Goal: Information Seeking & Learning: Compare options

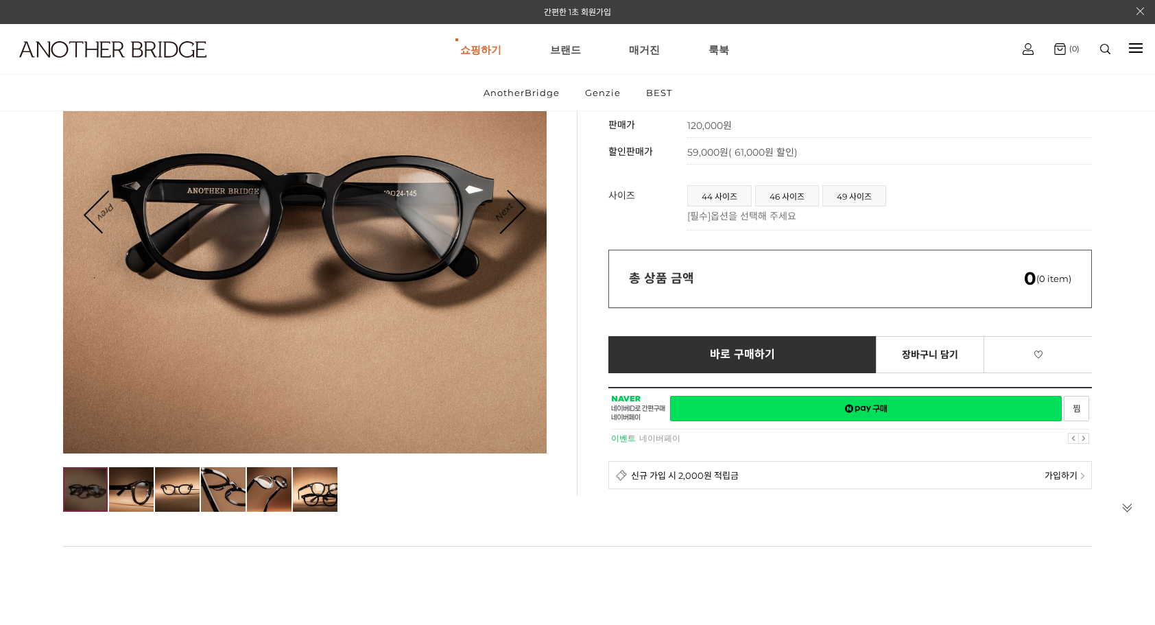
scroll to position [137, 0]
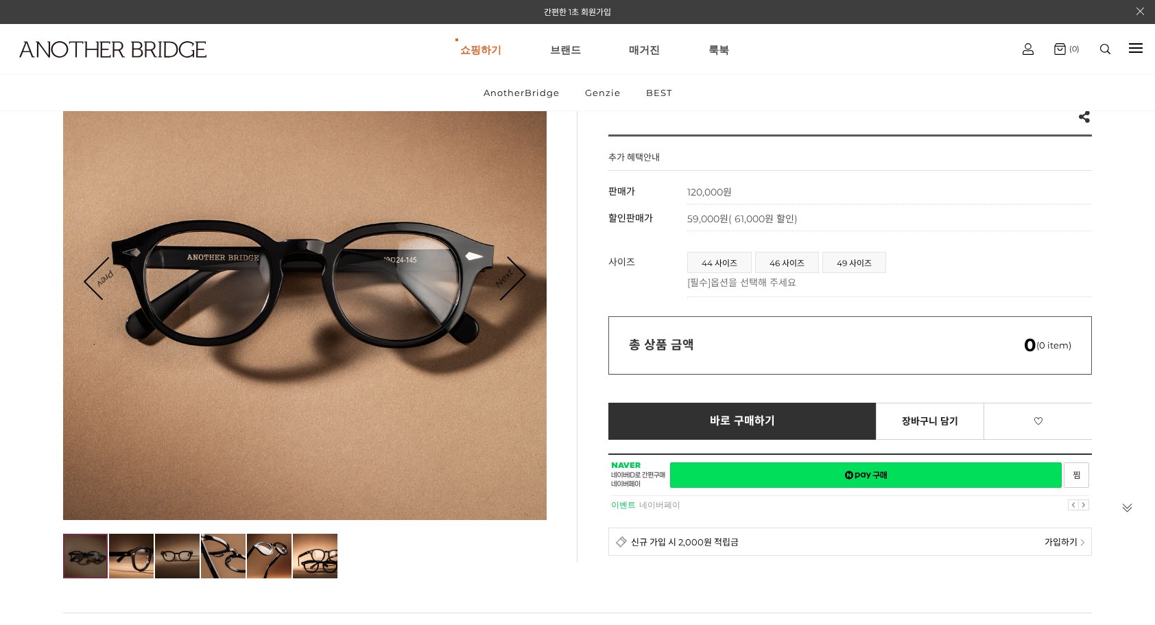
click at [180, 559] on img at bounding box center [177, 555] width 45 height 45
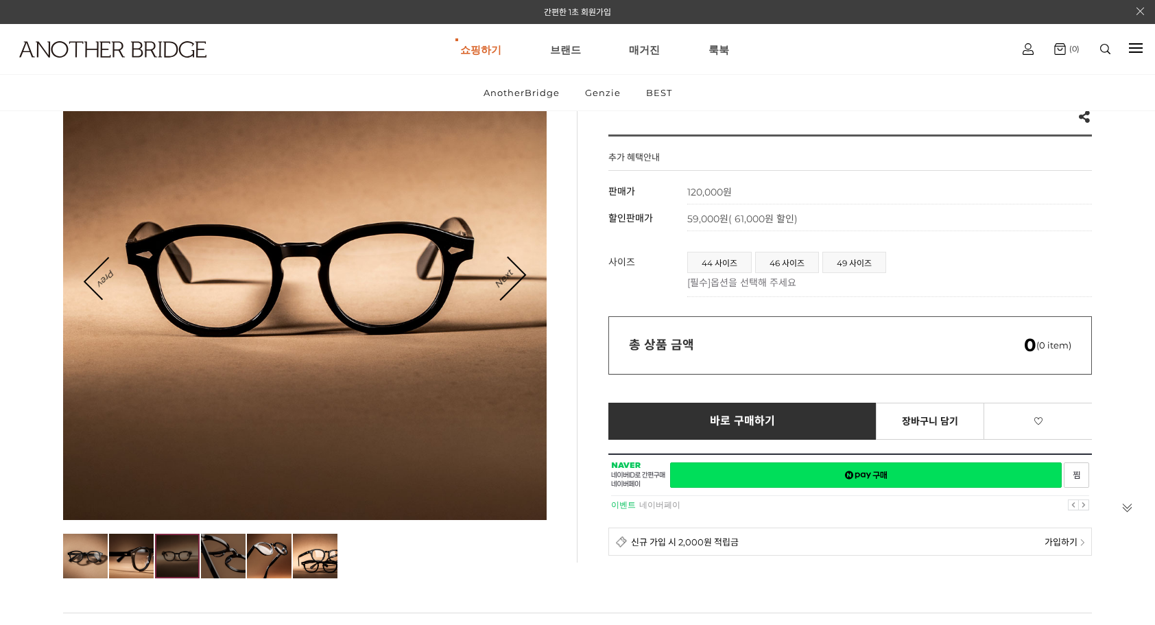
click at [219, 556] on img at bounding box center [223, 555] width 45 height 45
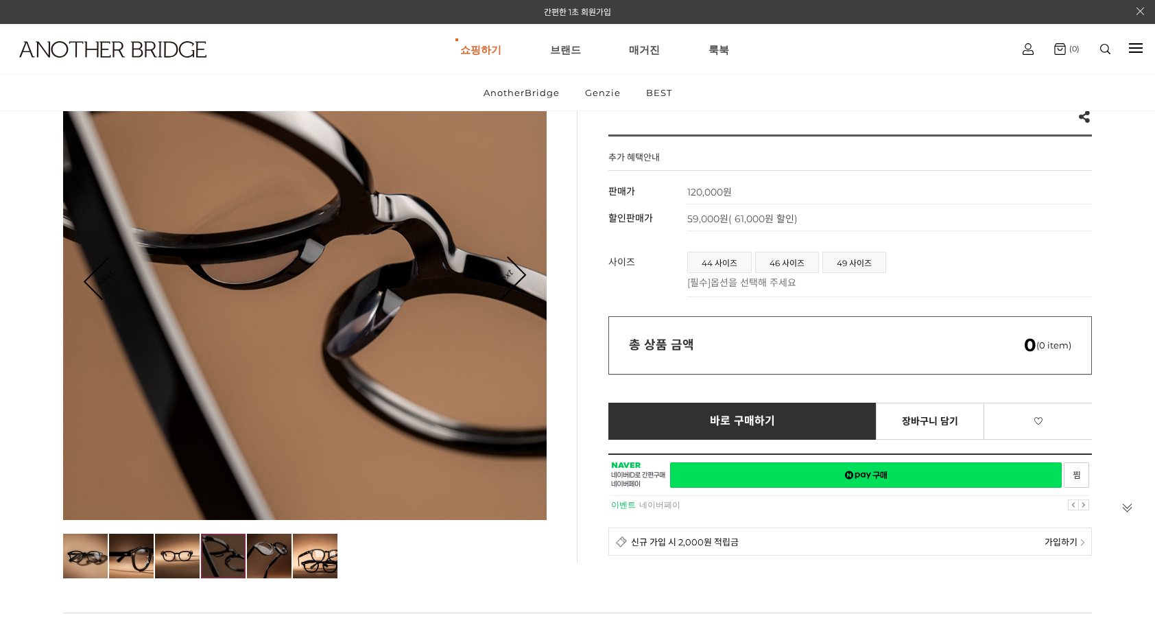
click at [276, 559] on img at bounding box center [269, 555] width 45 height 45
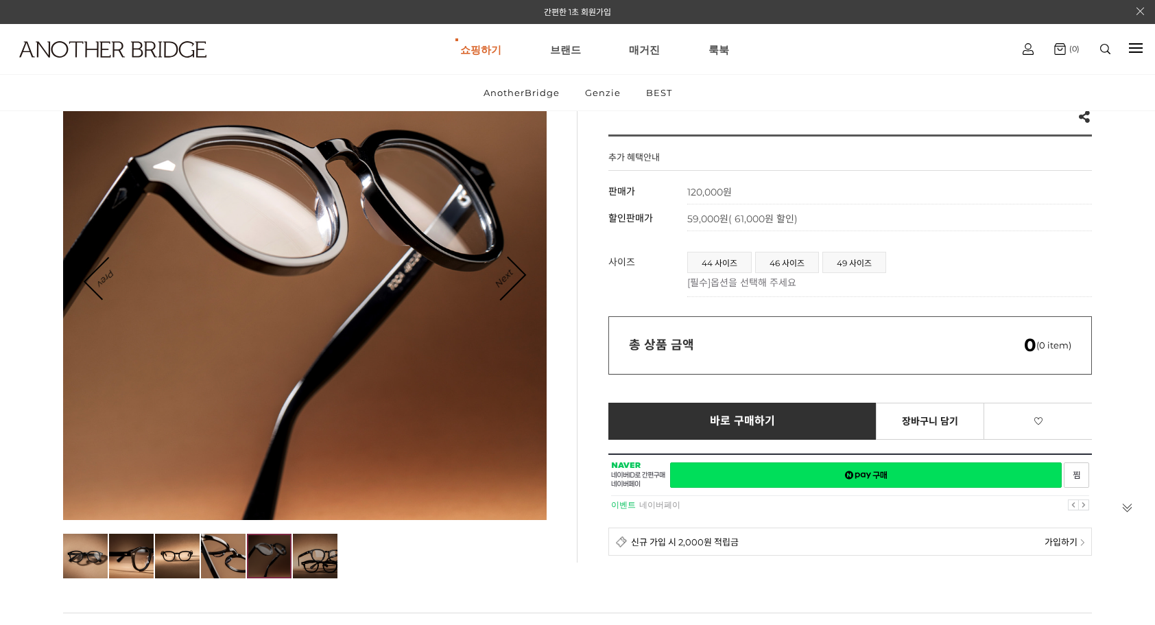
click at [309, 562] on img at bounding box center [315, 555] width 45 height 45
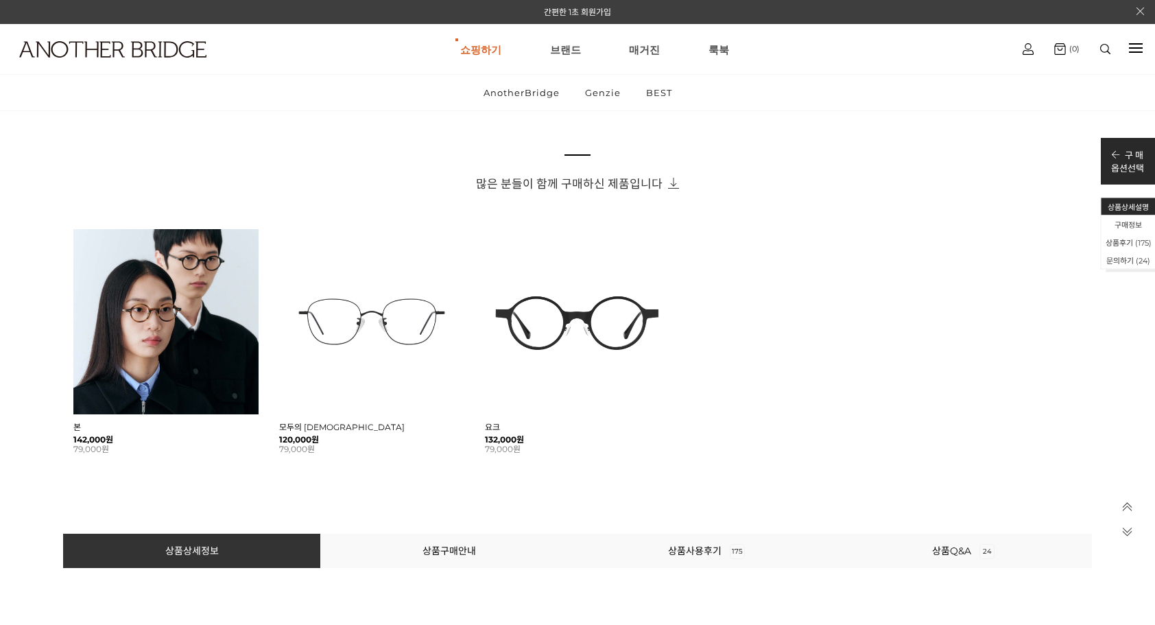
scroll to position [617, 0]
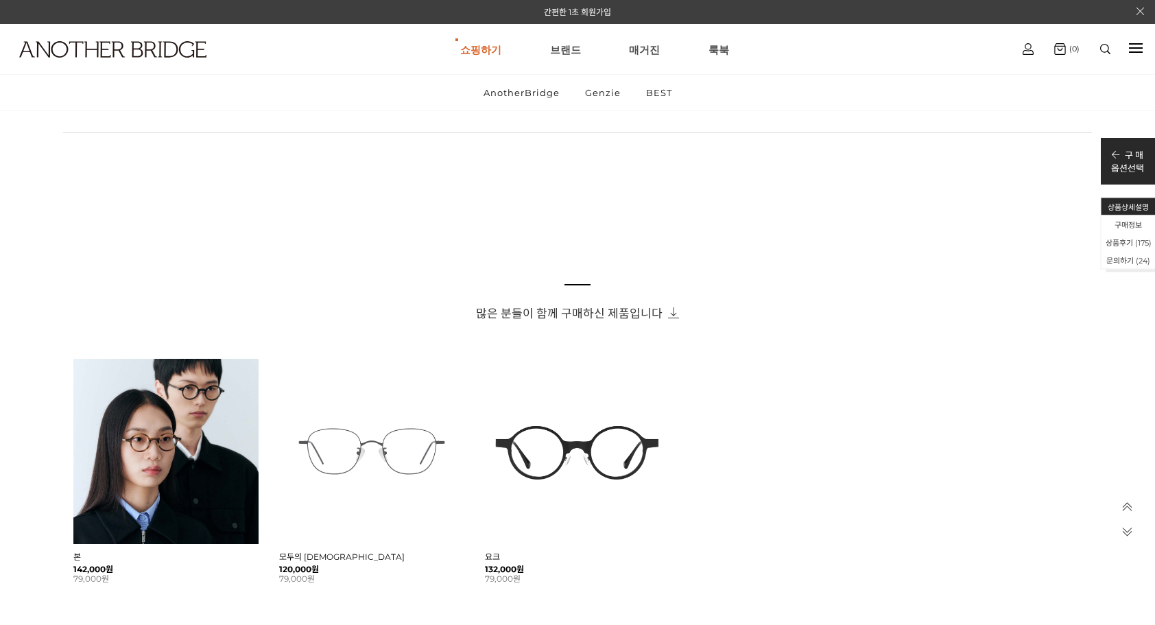
click at [330, 450] on img at bounding box center [371, 451] width 185 height 185
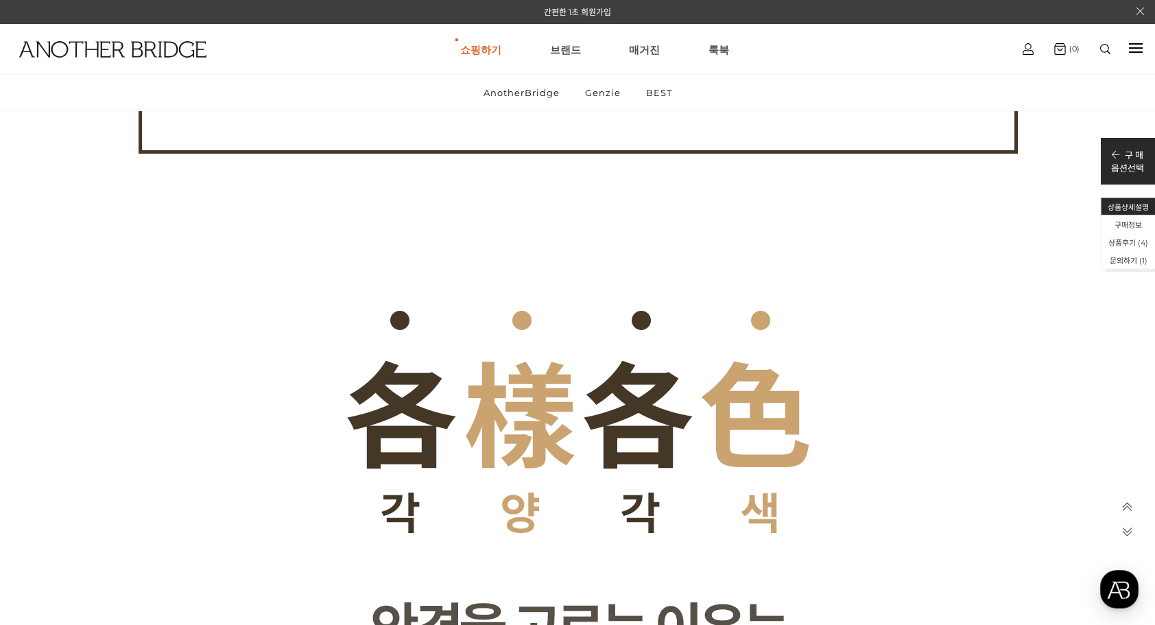
scroll to position [1988, 0]
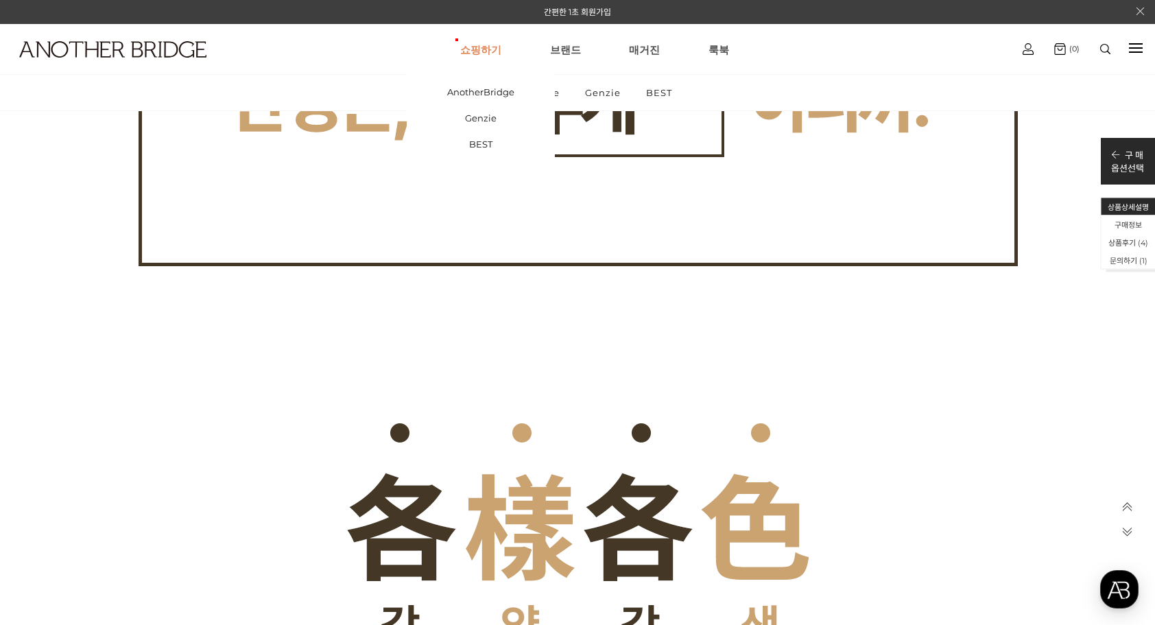
click at [487, 47] on link "쇼핑하기" at bounding box center [480, 49] width 41 height 49
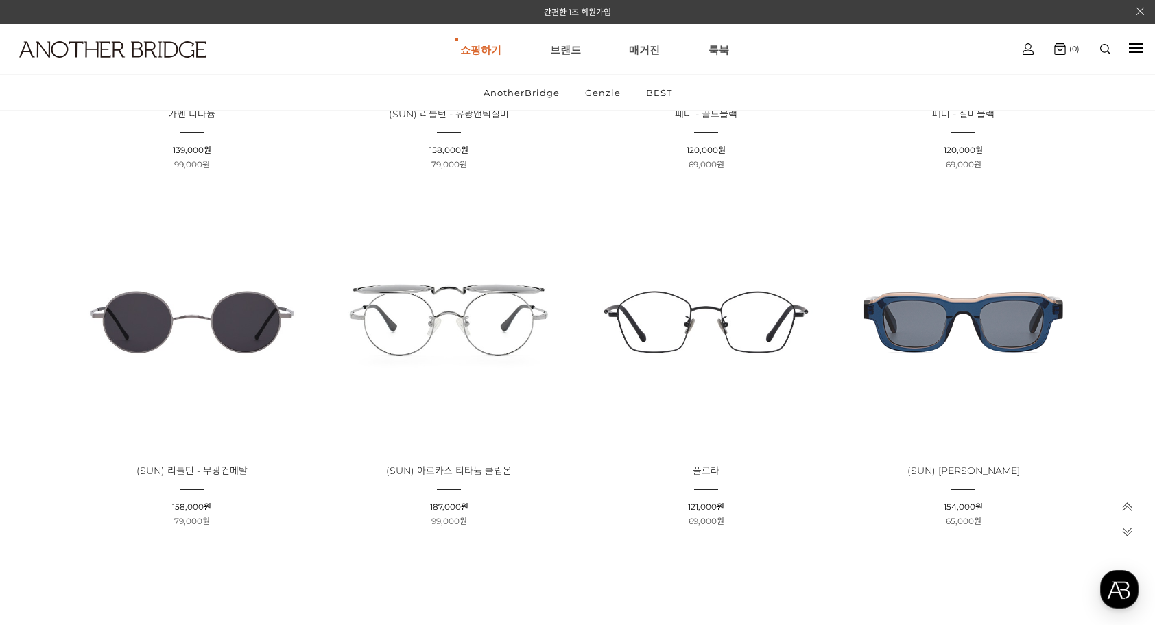
scroll to position [480, 0]
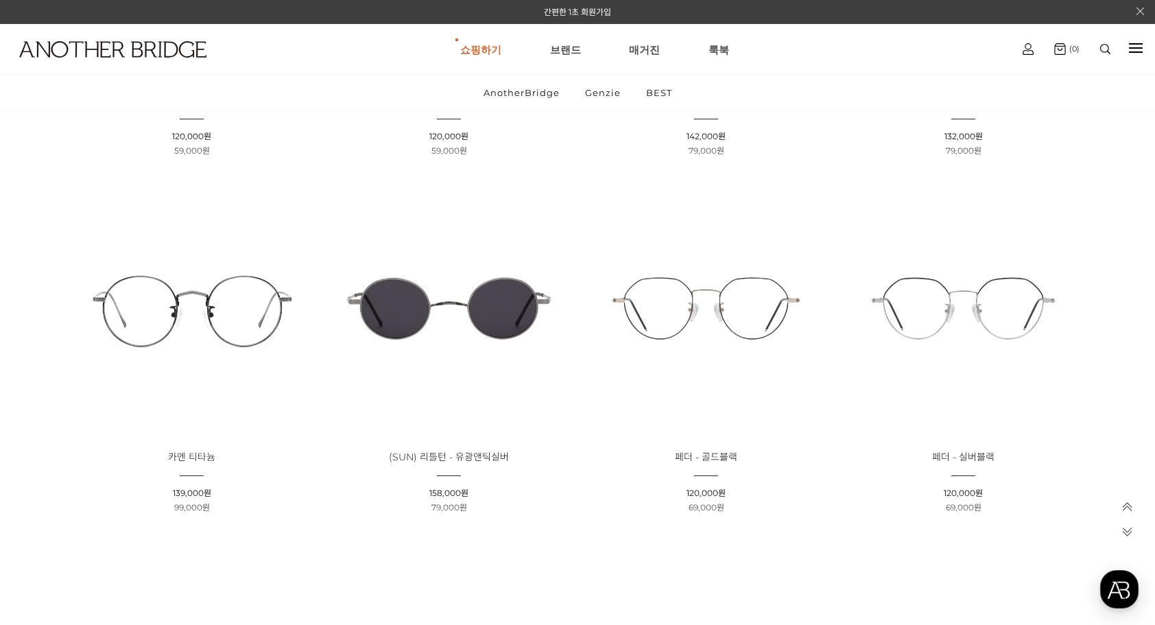
click at [243, 322] on img at bounding box center [192, 308] width 248 height 248
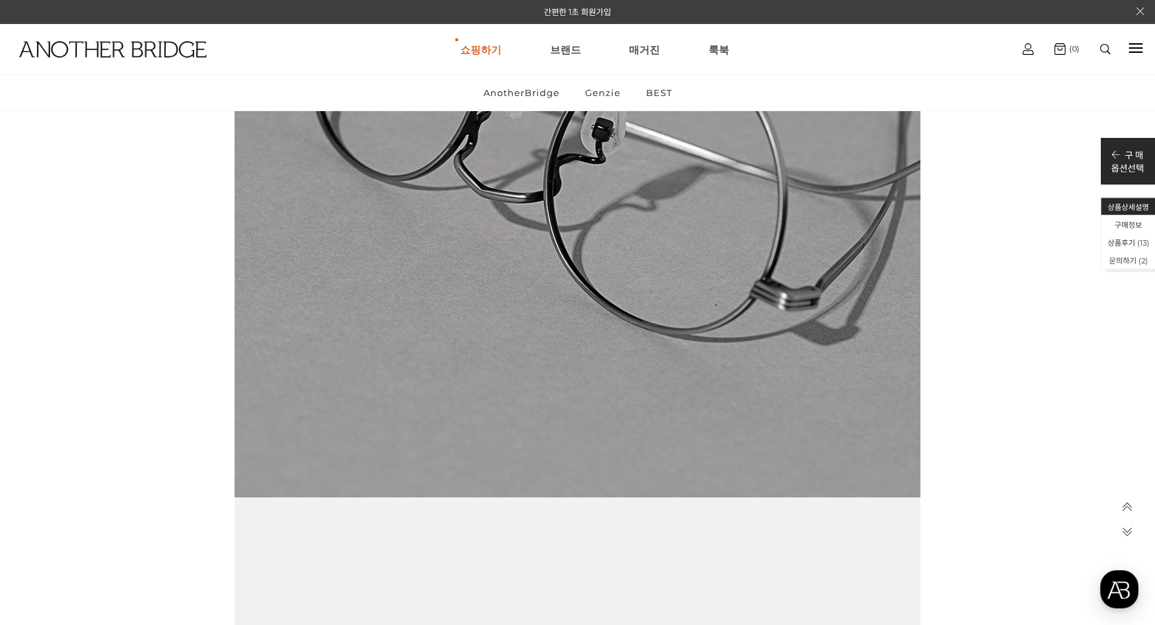
scroll to position [14673, 0]
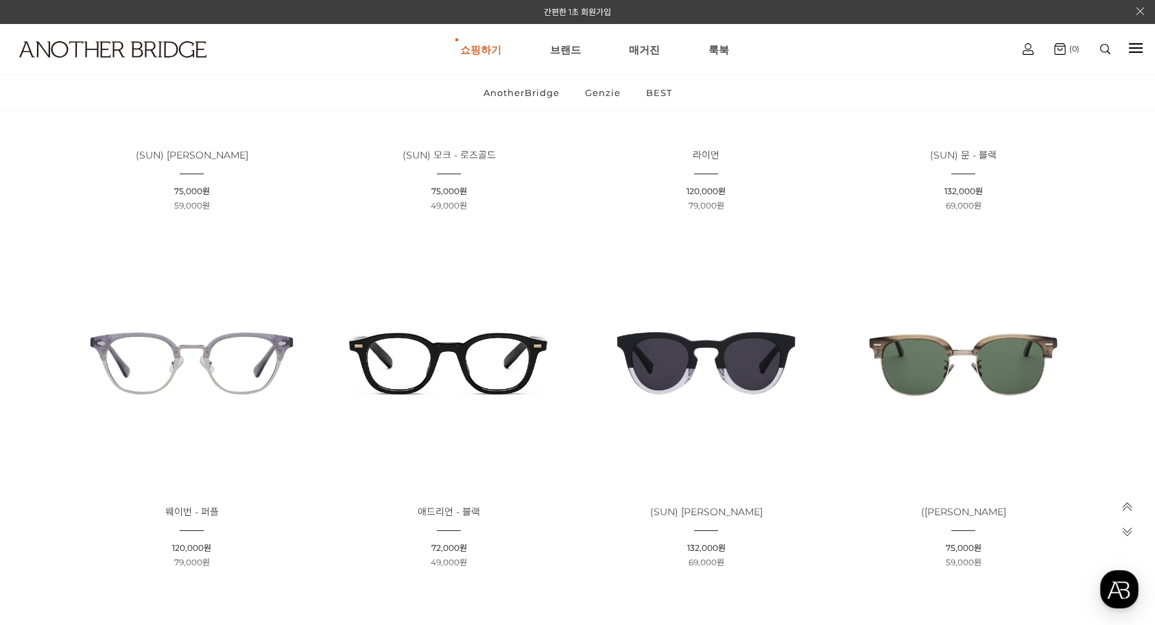
scroll to position [2263, 0]
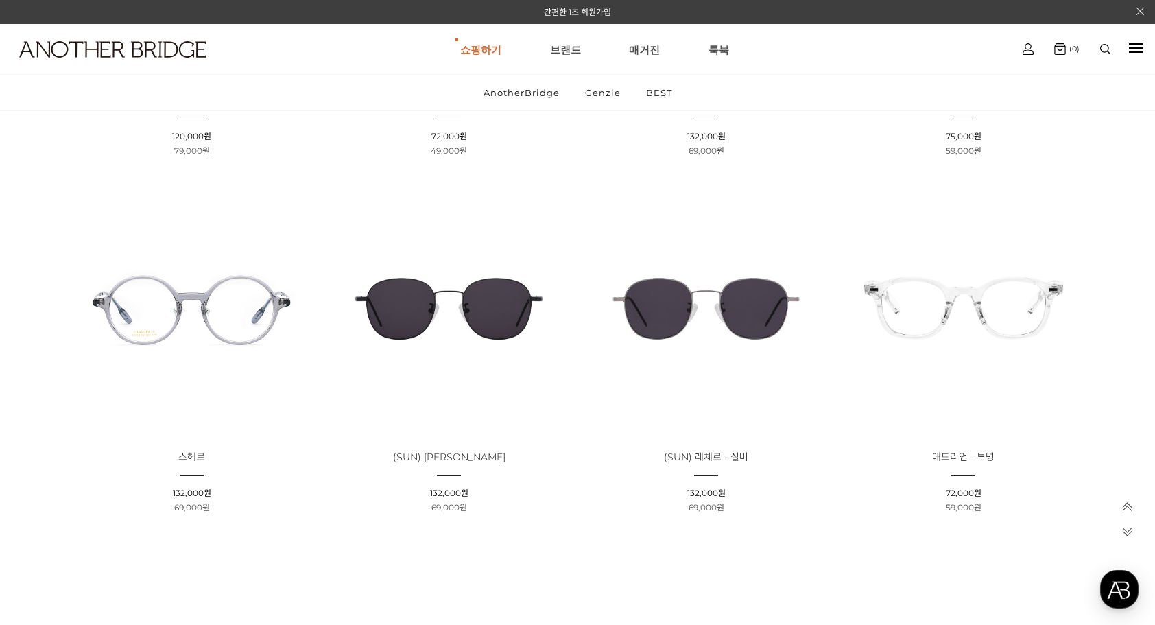
click at [175, 293] on img at bounding box center [192, 308] width 248 height 248
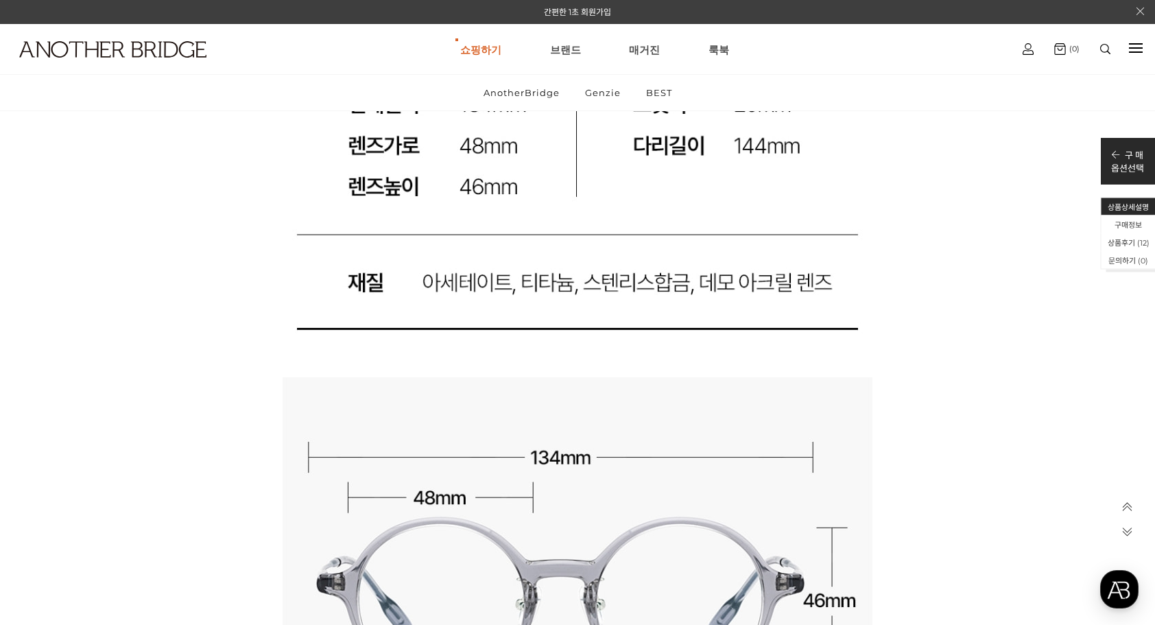
scroll to position [11724, 0]
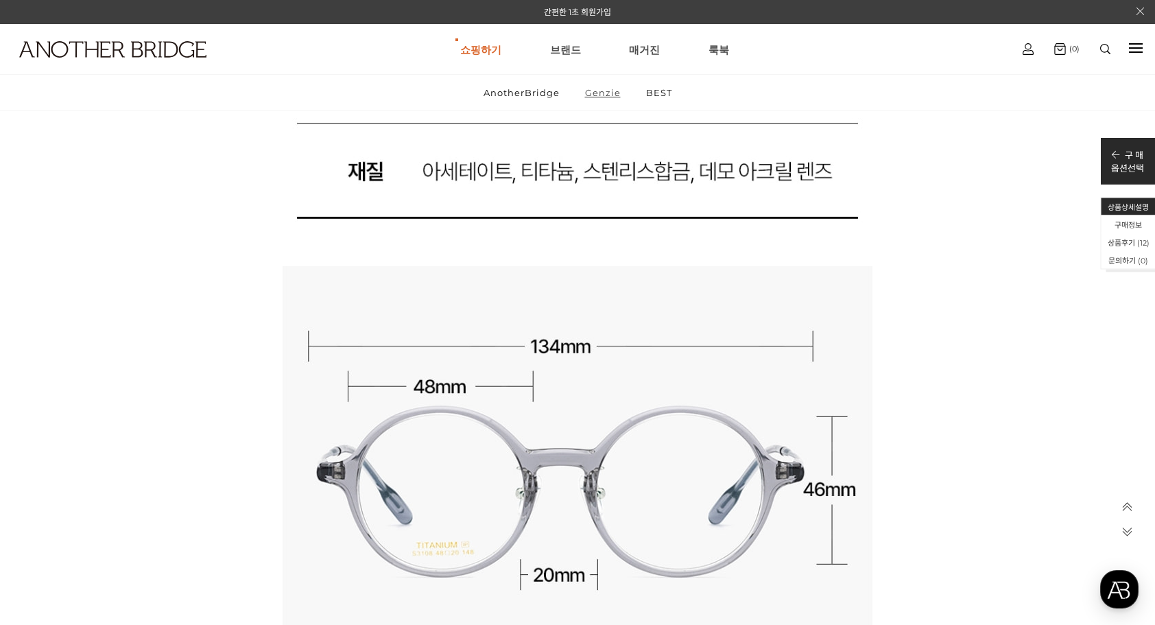
click at [601, 93] on link "Genzie" at bounding box center [602, 93] width 59 height 36
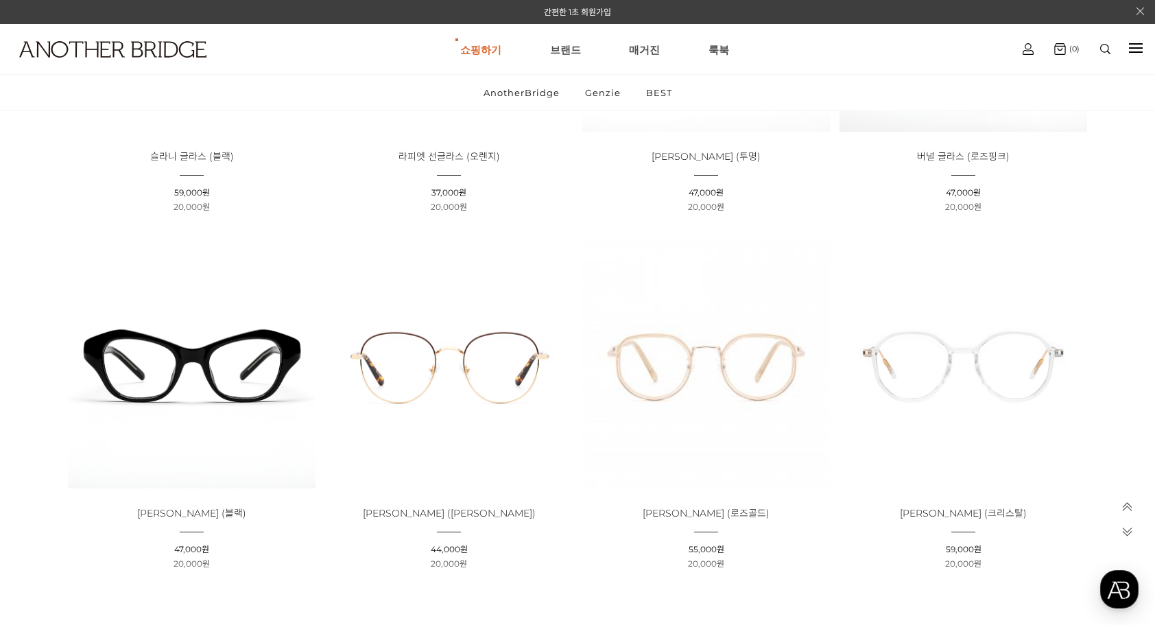
scroll to position [3938, 0]
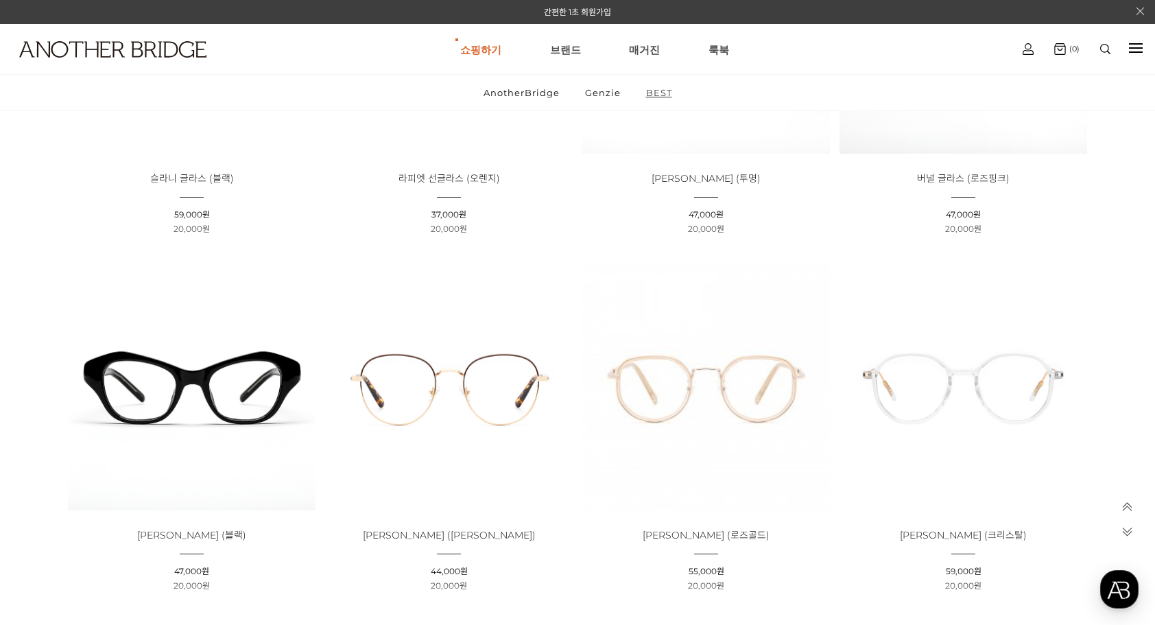
click at [669, 93] on link "BEST" at bounding box center [658, 93] width 49 height 36
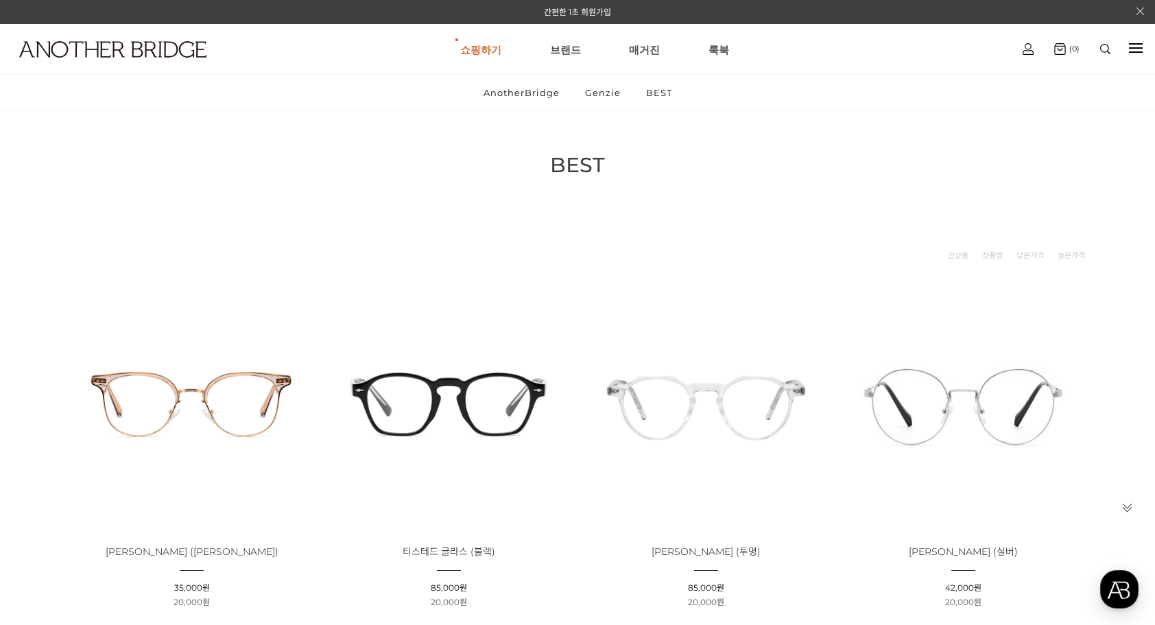
click at [271, 407] on img at bounding box center [192, 403] width 248 height 248
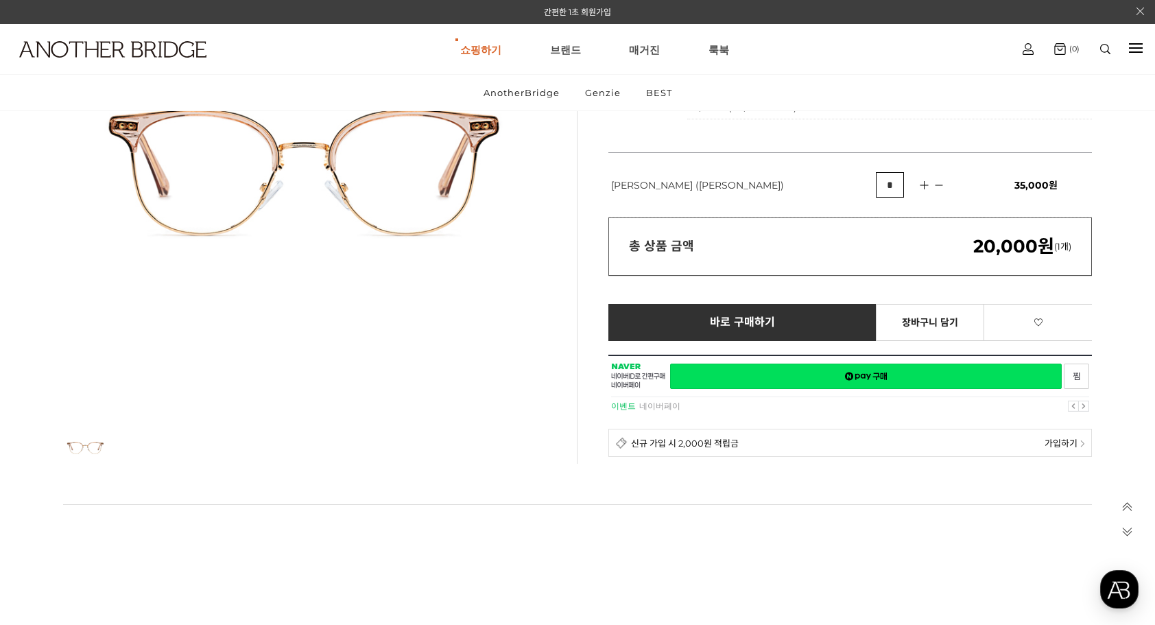
scroll to position [137, 0]
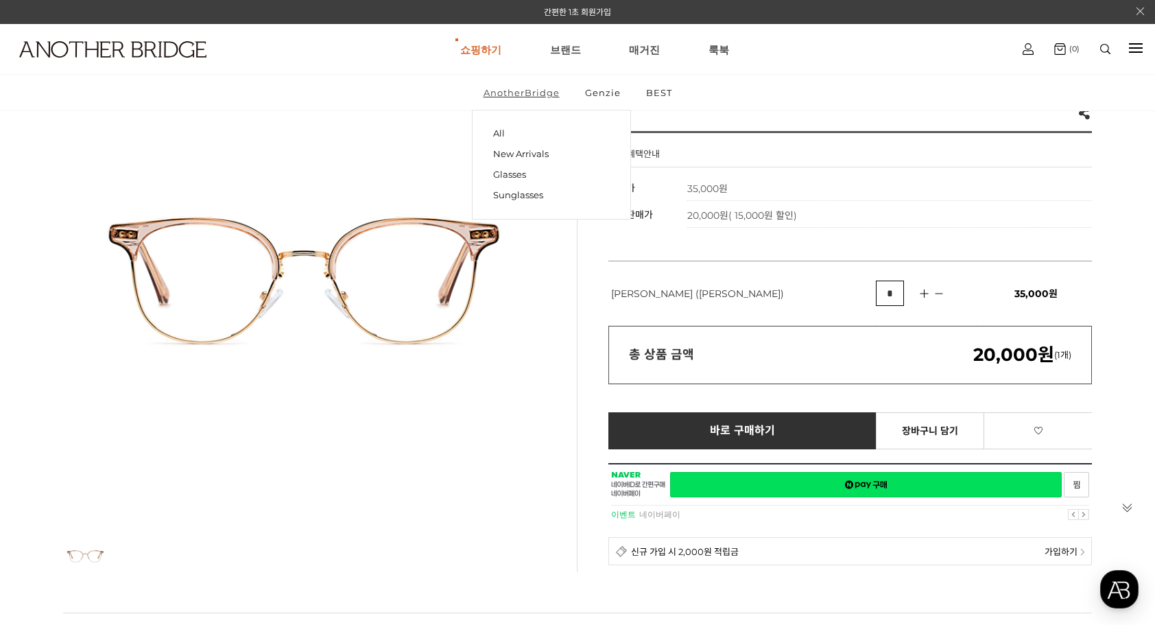
click at [532, 97] on link "AnotherBridge" at bounding box center [521, 93] width 99 height 36
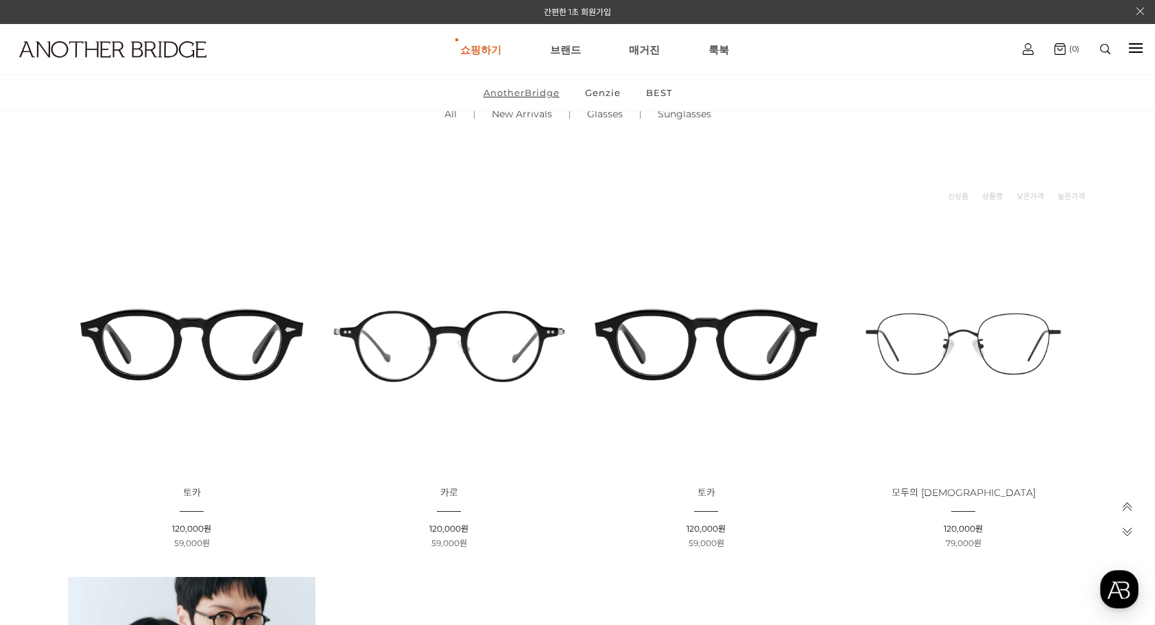
scroll to position [69, 0]
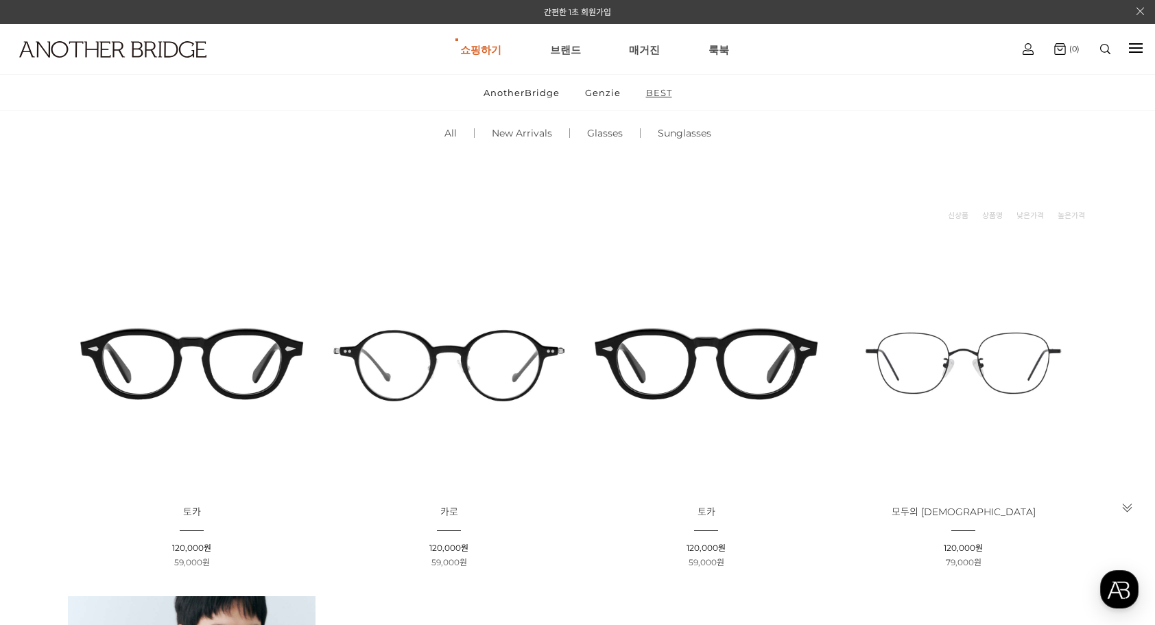
click at [668, 93] on link "BEST" at bounding box center [658, 93] width 49 height 36
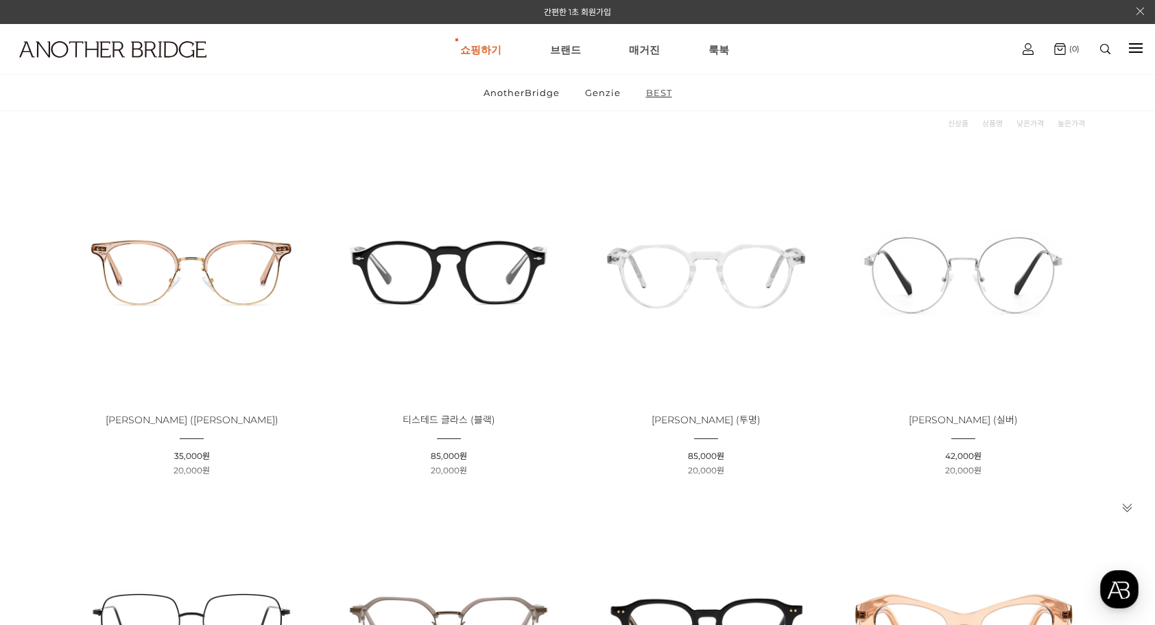
scroll to position [88, 0]
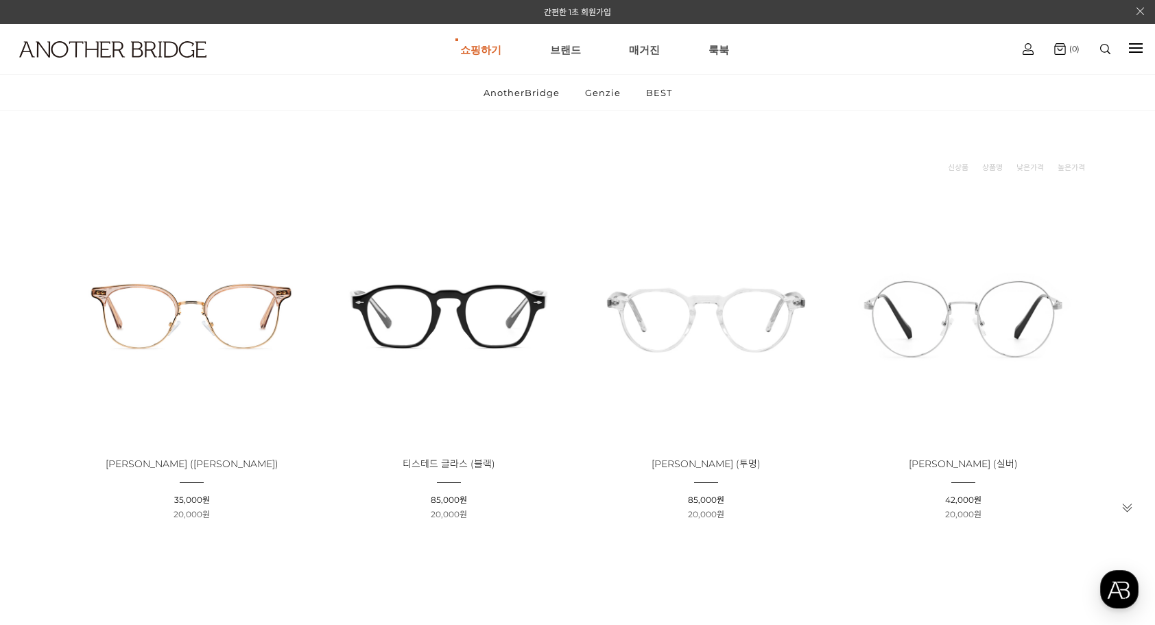
click at [969, 308] on img at bounding box center [963, 315] width 248 height 248
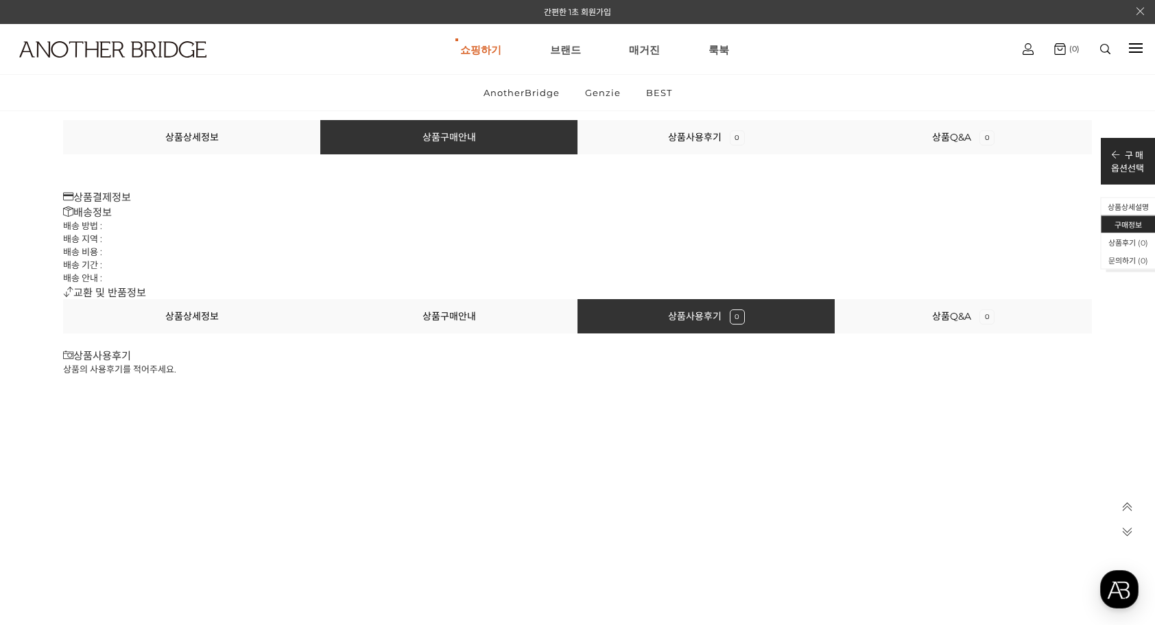
scroll to position [15015, 0]
